Goal: Task Accomplishment & Management: Use online tool/utility

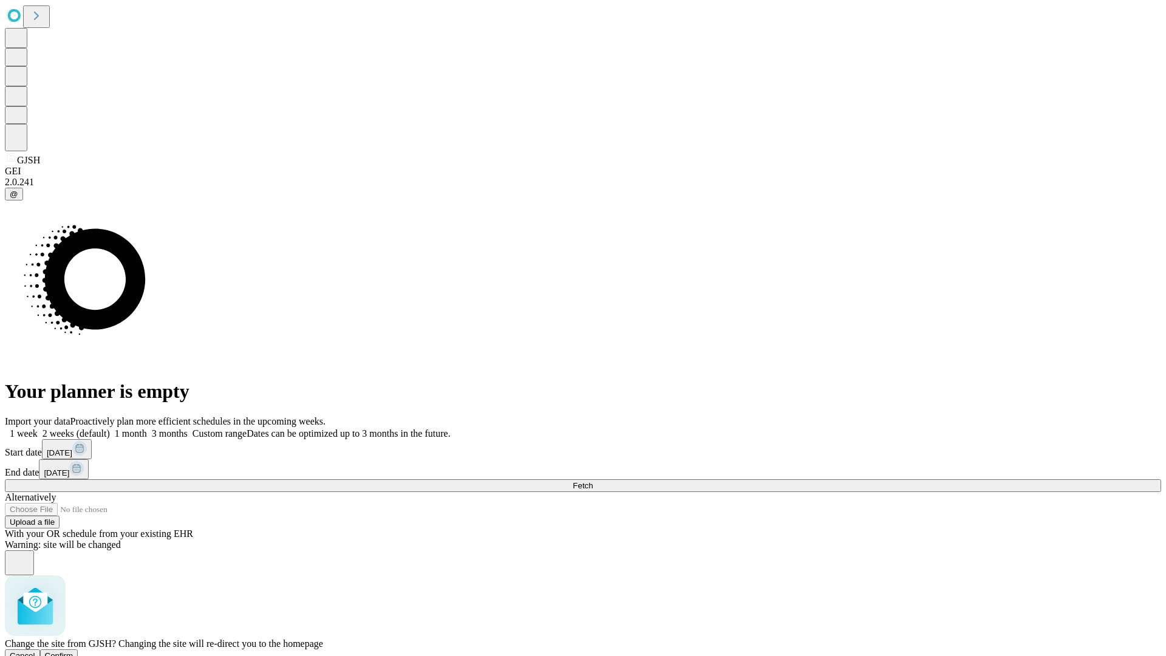
click at [73, 651] on span "Confirm" at bounding box center [59, 655] width 29 height 9
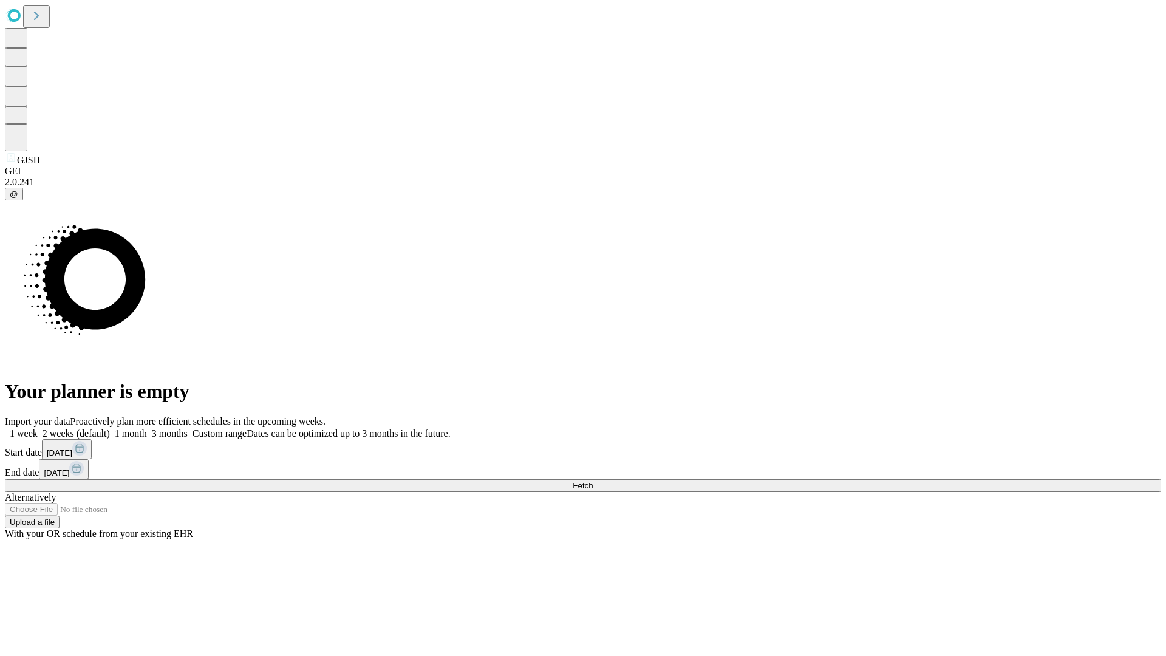
click at [110, 428] on label "2 weeks (default)" at bounding box center [74, 433] width 72 height 10
click at [593, 481] on span "Fetch" at bounding box center [583, 485] width 20 height 9
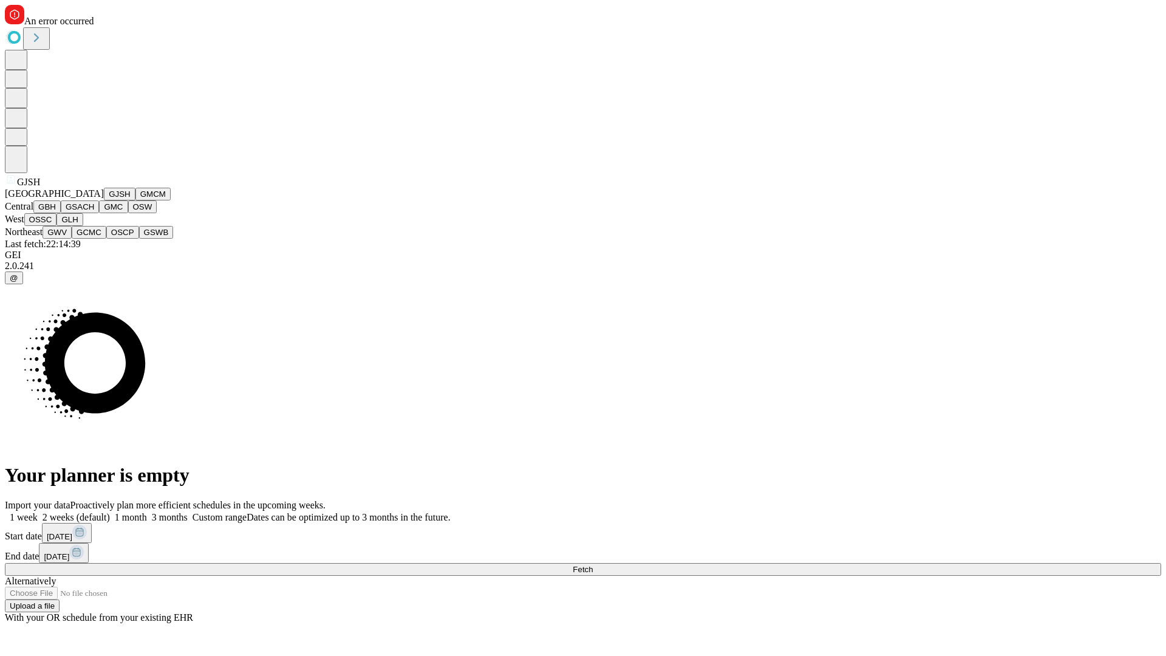
click at [135, 200] on button "GMCM" at bounding box center [152, 194] width 35 height 13
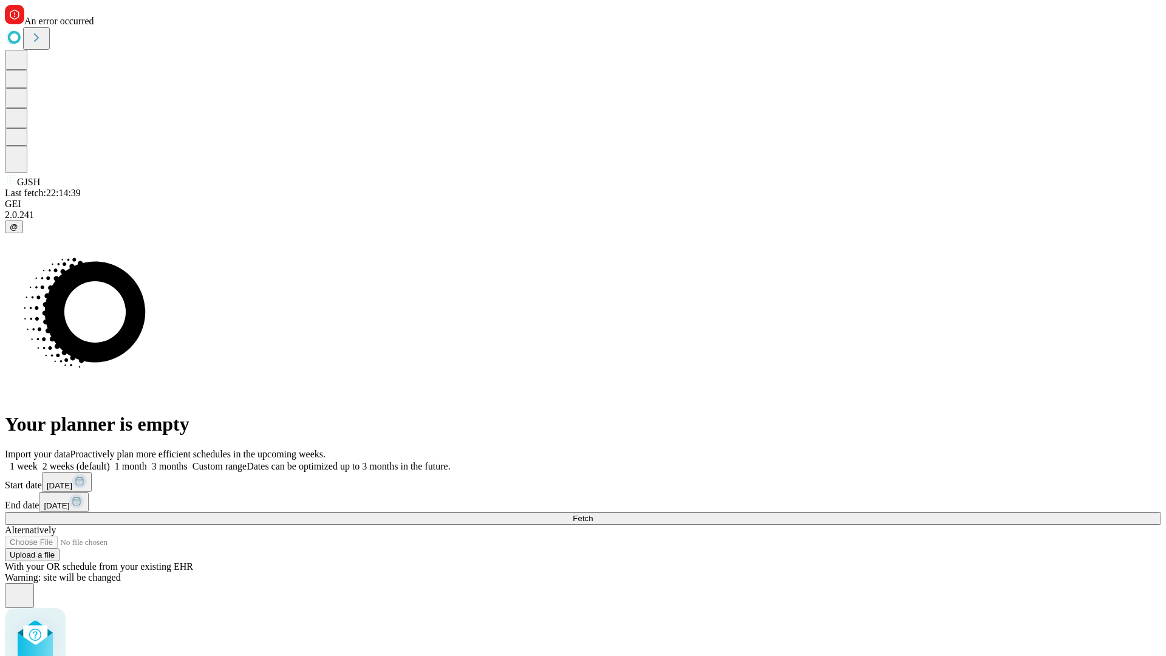
click at [110, 461] on label "2 weeks (default)" at bounding box center [74, 466] width 72 height 10
click at [593, 514] on span "Fetch" at bounding box center [583, 518] width 20 height 9
click at [110, 461] on label "2 weeks (default)" at bounding box center [74, 466] width 72 height 10
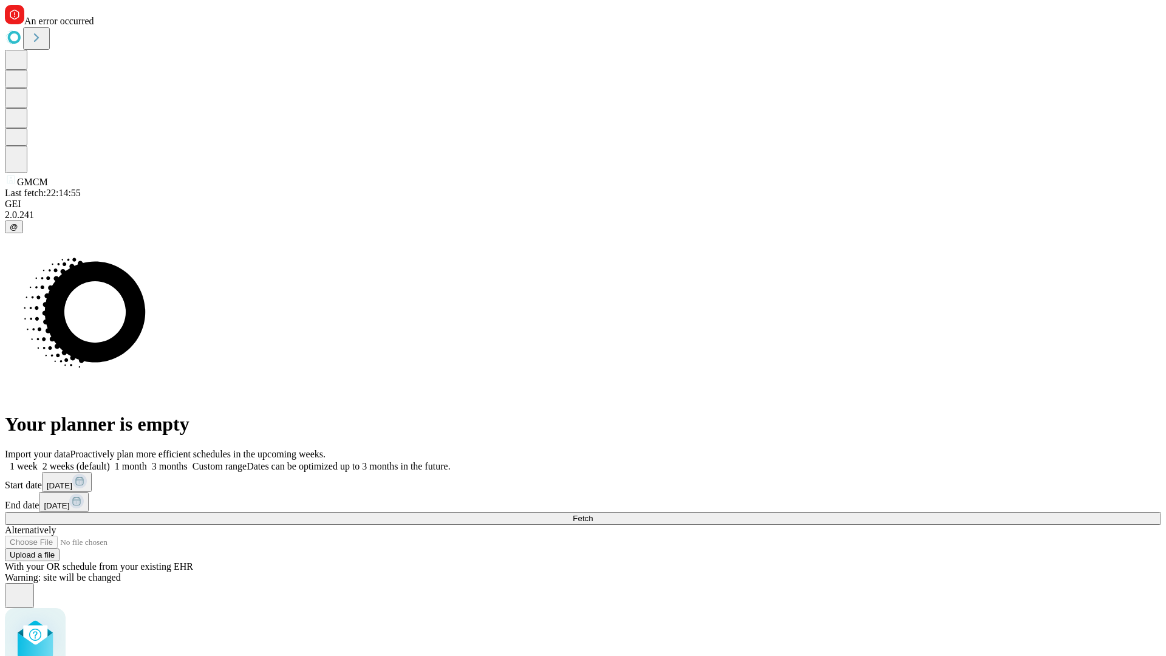
click at [593, 514] on span "Fetch" at bounding box center [583, 518] width 20 height 9
click at [110, 461] on label "2 weeks (default)" at bounding box center [74, 466] width 72 height 10
click at [593, 514] on span "Fetch" at bounding box center [583, 518] width 20 height 9
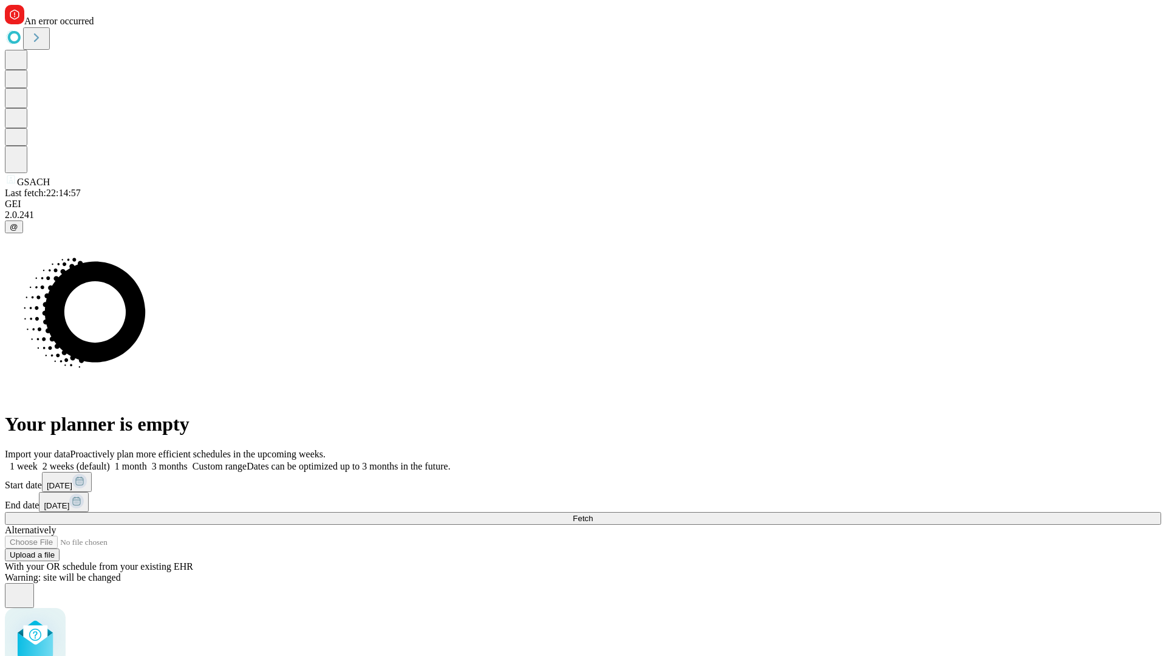
click at [110, 461] on label "2 weeks (default)" at bounding box center [74, 466] width 72 height 10
click at [593, 514] on span "Fetch" at bounding box center [583, 518] width 20 height 9
click at [110, 461] on label "2 weeks (default)" at bounding box center [74, 466] width 72 height 10
click at [593, 514] on span "Fetch" at bounding box center [583, 518] width 20 height 9
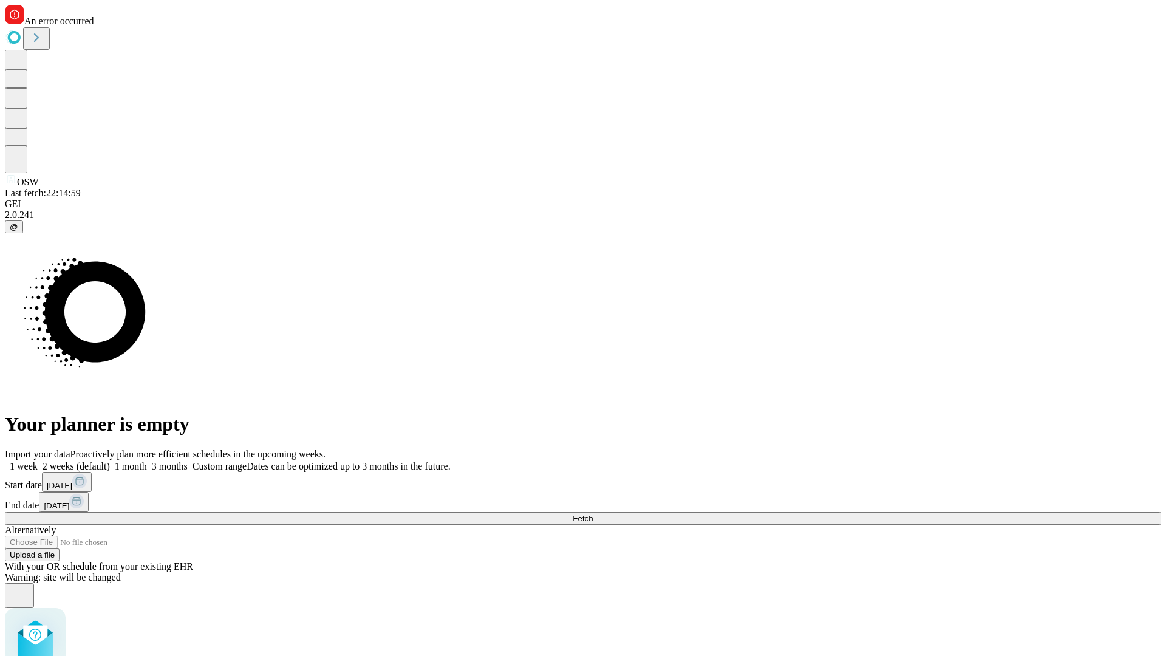
click at [110, 461] on label "2 weeks (default)" at bounding box center [74, 466] width 72 height 10
click at [593, 514] on span "Fetch" at bounding box center [583, 518] width 20 height 9
click at [110, 461] on label "2 weeks (default)" at bounding box center [74, 466] width 72 height 10
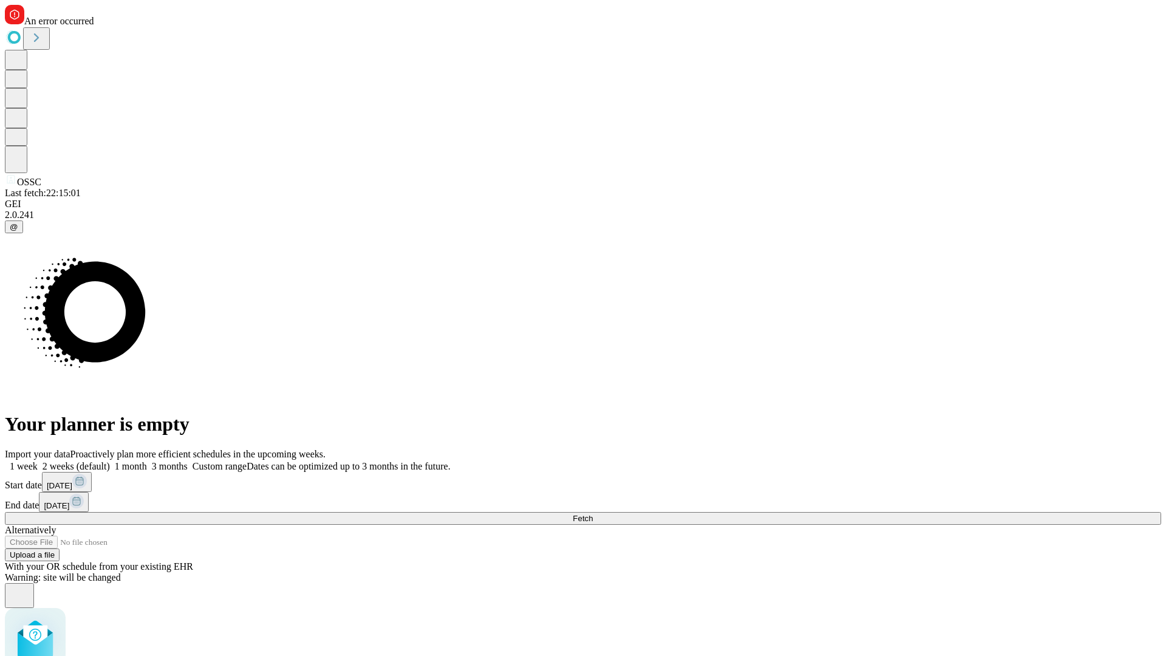
click at [593, 514] on span "Fetch" at bounding box center [583, 518] width 20 height 9
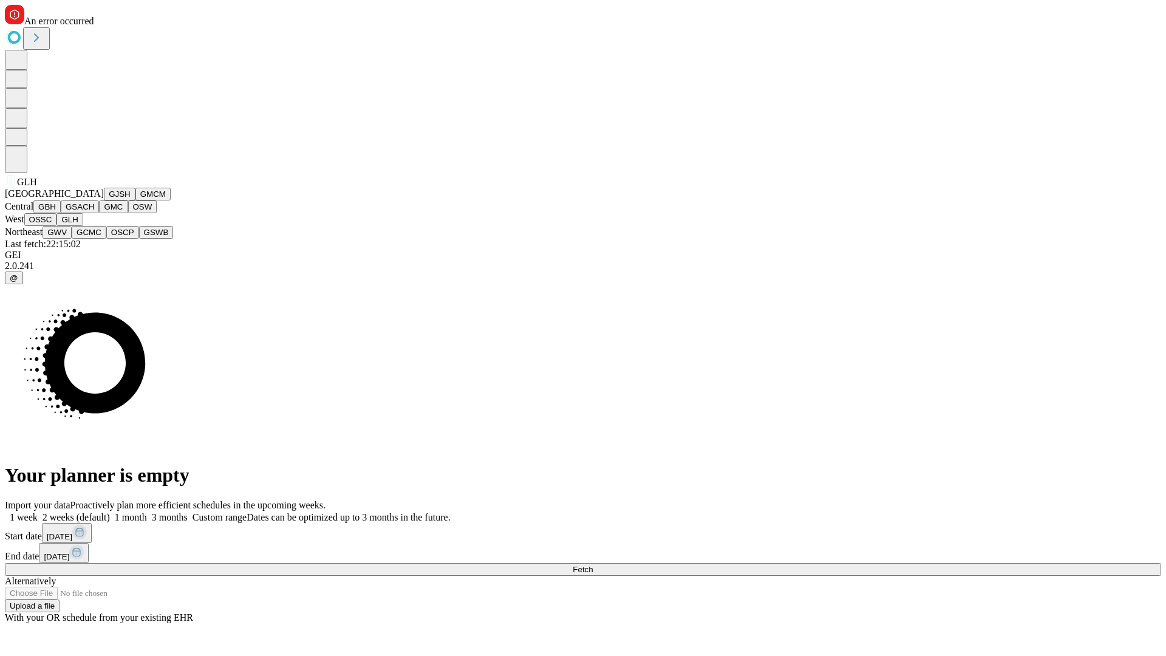
click at [72, 239] on button "GWV" at bounding box center [57, 232] width 29 height 13
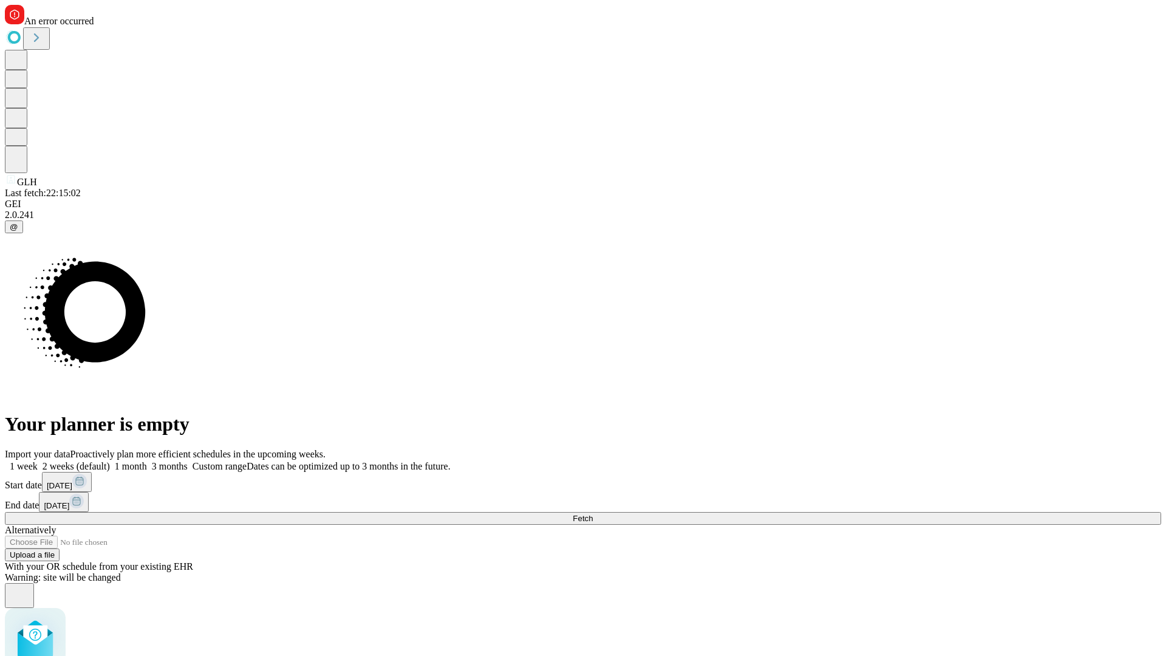
click at [110, 461] on label "2 weeks (default)" at bounding box center [74, 466] width 72 height 10
click at [593, 514] on span "Fetch" at bounding box center [583, 518] width 20 height 9
click at [110, 461] on label "2 weeks (default)" at bounding box center [74, 466] width 72 height 10
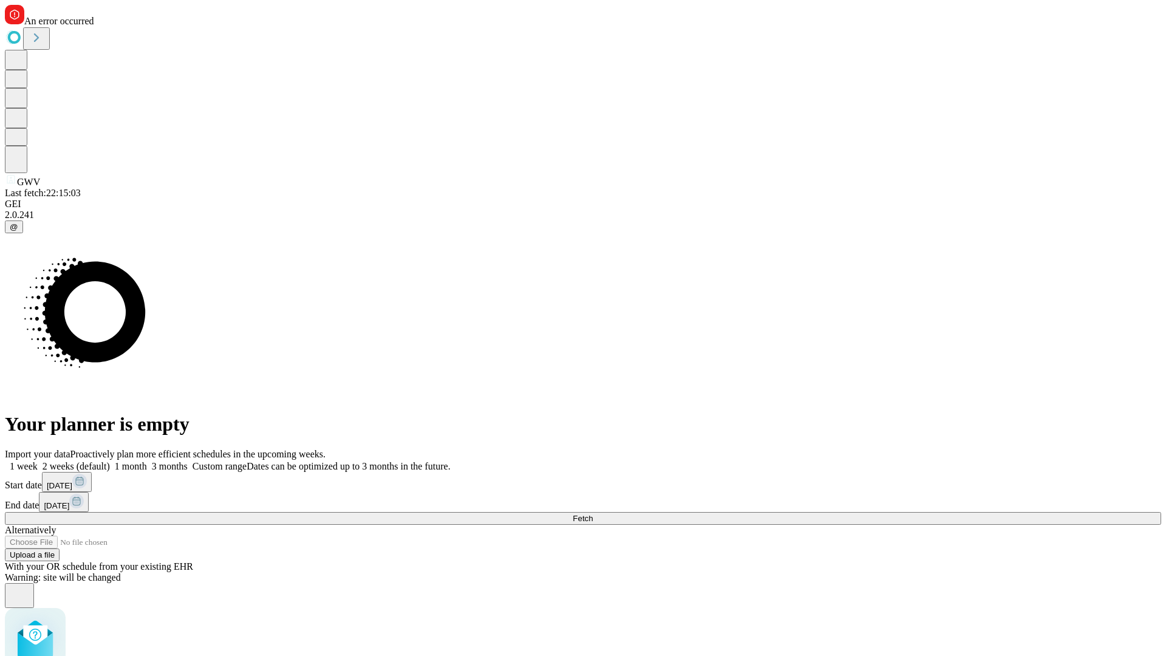
click at [593, 514] on span "Fetch" at bounding box center [583, 518] width 20 height 9
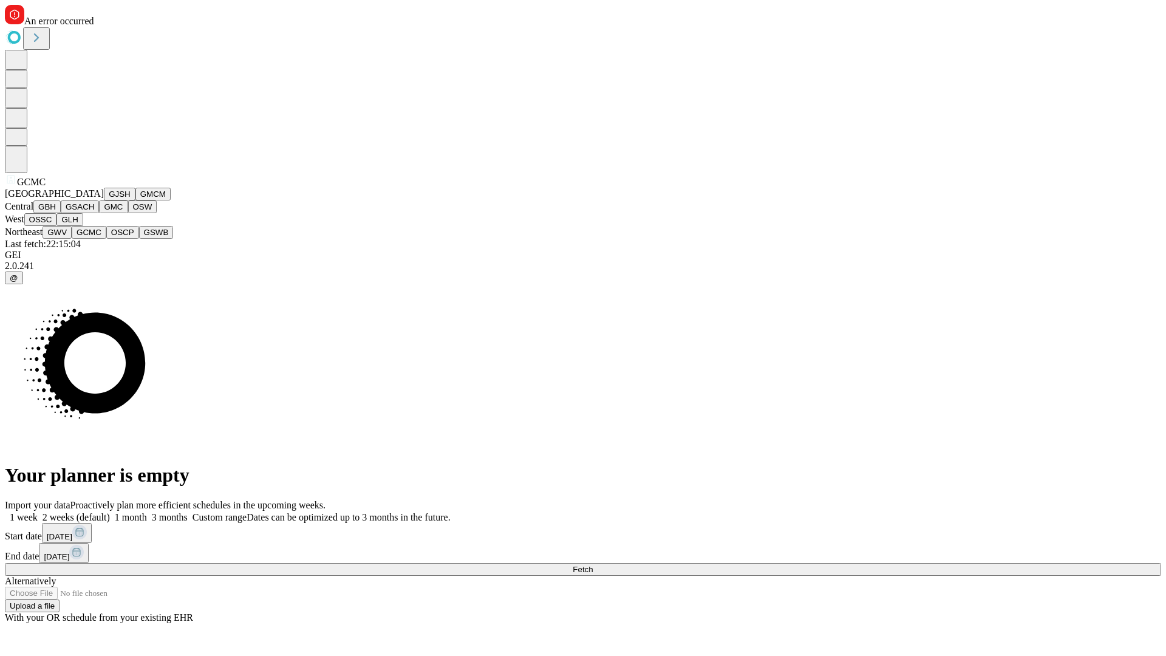
click at [106, 239] on button "OSCP" at bounding box center [122, 232] width 33 height 13
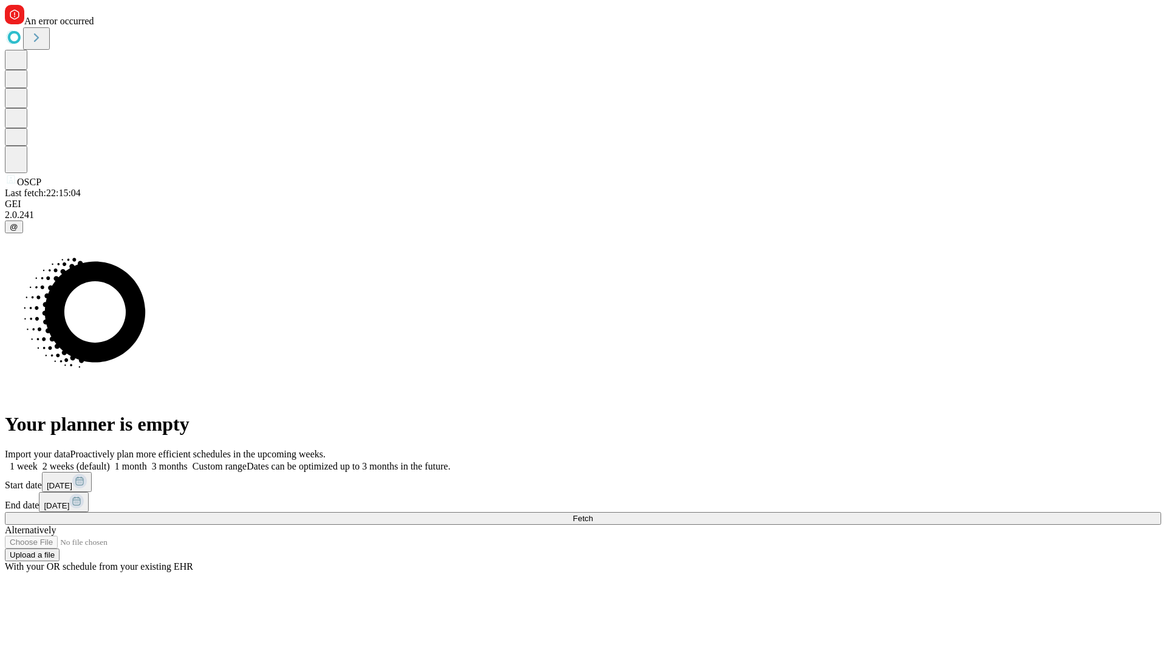
click at [110, 461] on label "2 weeks (default)" at bounding box center [74, 466] width 72 height 10
click at [593, 514] on span "Fetch" at bounding box center [583, 518] width 20 height 9
click at [110, 461] on label "2 weeks (default)" at bounding box center [74, 466] width 72 height 10
click at [593, 514] on span "Fetch" at bounding box center [583, 518] width 20 height 9
